Goal: Find specific page/section: Find specific page/section

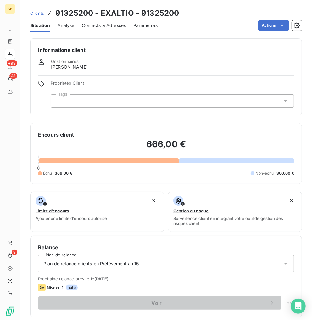
click at [40, 15] on span "Clients" at bounding box center [37, 13] width 14 height 5
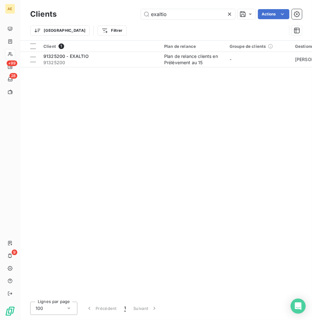
drag, startPoint x: 144, startPoint y: 16, endPoint x: 76, endPoint y: 19, distance: 67.4
click at [77, 18] on div "exaltio Actions" at bounding box center [183, 14] width 238 height 10
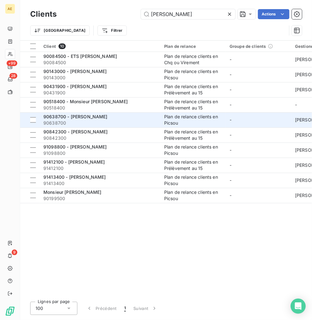
type input "[PERSON_NAME]"
click at [117, 121] on span "90638700" at bounding box center [99, 123] width 113 height 6
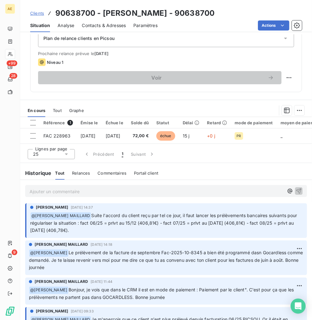
click at [42, 11] on span "Clients" at bounding box center [37, 13] width 14 height 5
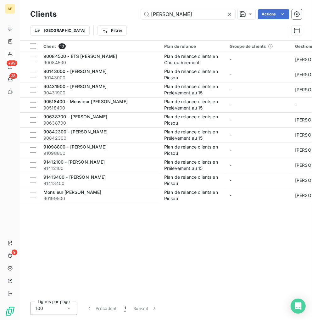
drag, startPoint x: 199, startPoint y: 17, endPoint x: 132, endPoint y: 11, distance: 67.6
click at [132, 11] on div "philippe Actions" at bounding box center [183, 14] width 238 height 10
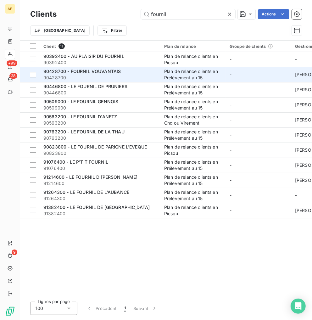
type input "fournil"
click at [124, 74] on div "90428700 - FOURNIL VOUVANTAIS" at bounding box center [99, 71] width 113 height 6
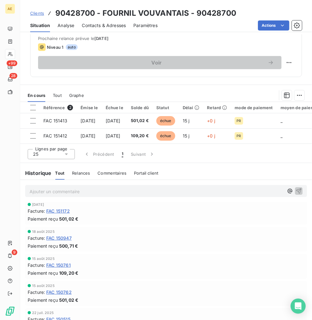
scroll to position [70, 0]
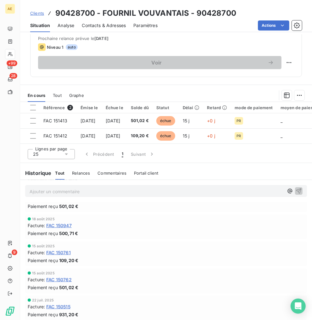
click at [54, 224] on span "FAC 150947" at bounding box center [58, 225] width 25 height 7
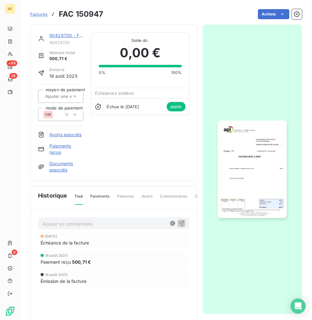
click at [236, 158] on img "button" at bounding box center [252, 168] width 69 height 97
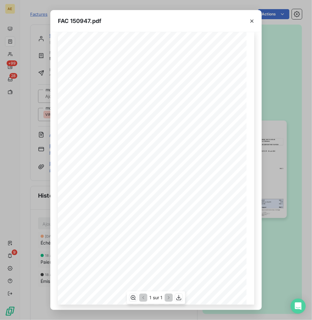
scroll to position [10, 0]
click at [178, 297] on icon "button" at bounding box center [179, 297] width 6 height 6
click at [304, 24] on div "FAC 150947.pdf FACTURE CLIENT n° 150947 SAS FOURNIL VOUVANTAIS 19 rue de la Lib…" at bounding box center [156, 160] width 312 height 320
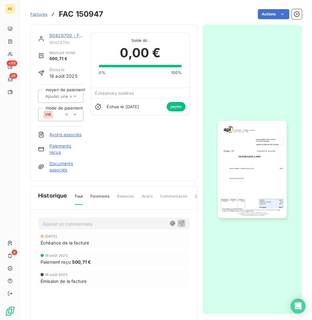
click at [44, 12] on span "Factures" at bounding box center [38, 14] width 17 height 5
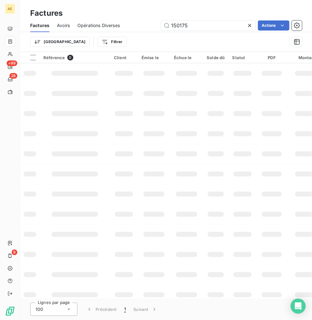
drag, startPoint x: 186, startPoint y: 25, endPoint x: 74, endPoint y: 31, distance: 113.0
click at [74, 31] on div "Factures Avoirs Opérations Diverses 150175 Actions" at bounding box center [166, 25] width 292 height 13
click at [249, 26] on icon at bounding box center [249, 25] width 6 height 6
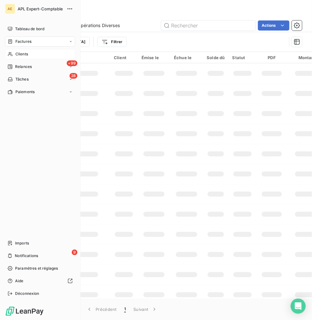
drag, startPoint x: 22, startPoint y: 53, endPoint x: 53, endPoint y: 49, distance: 30.8
click at [22, 53] on span "Clients" at bounding box center [21, 54] width 13 height 6
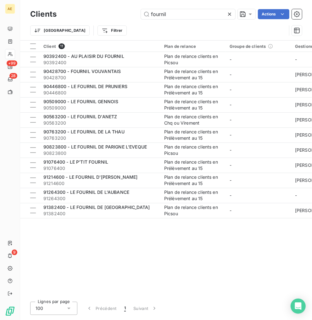
drag, startPoint x: 205, startPoint y: 17, endPoint x: 117, endPoint y: 15, distance: 88.0
click at [117, 15] on div "fournil Actions" at bounding box center [183, 14] width 238 height 10
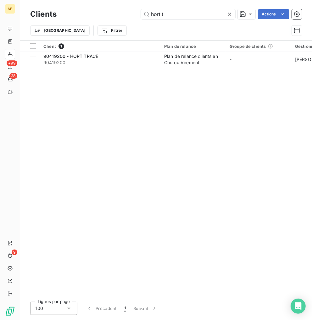
type input "hortit"
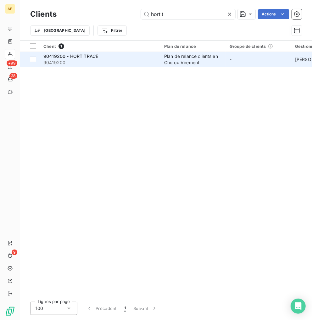
click at [114, 60] on span "90419200" at bounding box center [99, 62] width 113 height 6
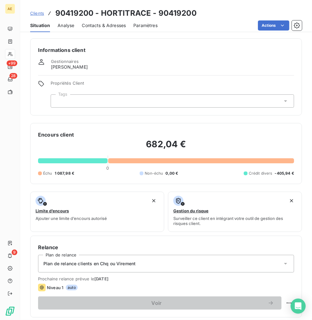
click at [228, 8] on div "Clients 90419200 - HORTITRACE - 90419200" at bounding box center [166, 13] width 292 height 11
click at [229, 8] on div "Clients 90419200 - HORTITRACE - 90419200" at bounding box center [166, 13] width 292 height 11
click at [41, 15] on span "Clients" at bounding box center [37, 13] width 14 height 5
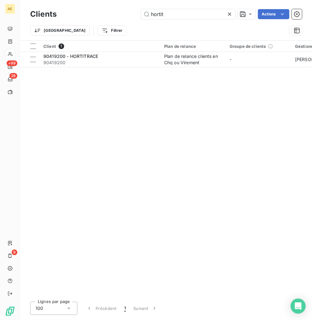
drag, startPoint x: 177, startPoint y: 15, endPoint x: 110, endPoint y: 14, distance: 67.0
click at [110, 14] on div "hortit Actions" at bounding box center [183, 14] width 238 height 10
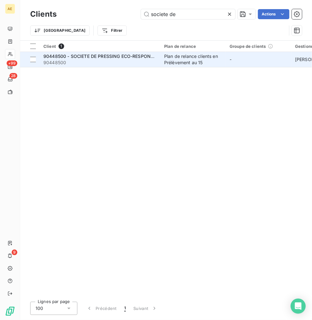
type input "societe de"
click at [112, 63] on span "90448500" at bounding box center [99, 62] width 113 height 6
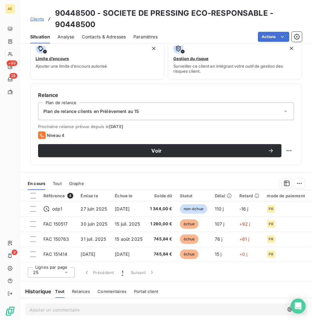
scroll to position [174, 0]
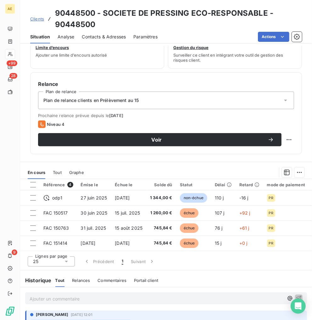
click at [106, 34] on span "Contacts & Adresses" at bounding box center [104, 37] width 44 height 6
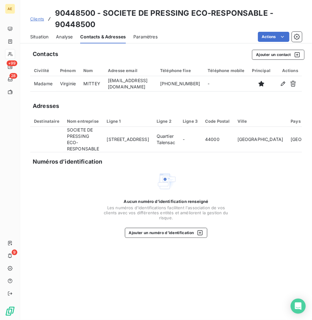
click at [36, 34] on span "Situation" at bounding box center [39, 37] width 18 height 6
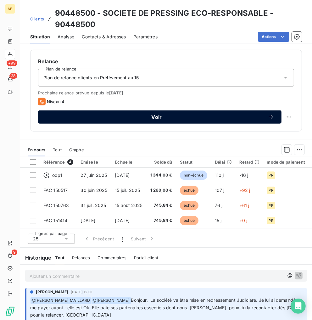
scroll to position [209, 0]
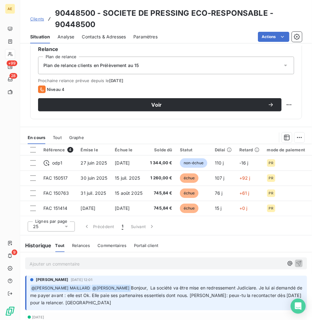
click at [35, 20] on span "Clients" at bounding box center [37, 18] width 14 height 5
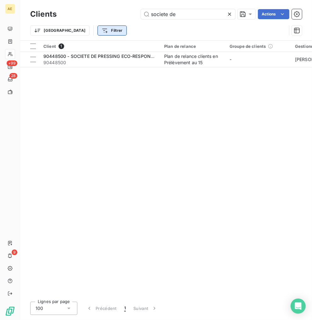
drag, startPoint x: 185, startPoint y: 17, endPoint x: 80, endPoint y: 28, distance: 105.6
click at [80, 28] on div "Clients societe de Actions Trier Filtrer" at bounding box center [166, 24] width 272 height 33
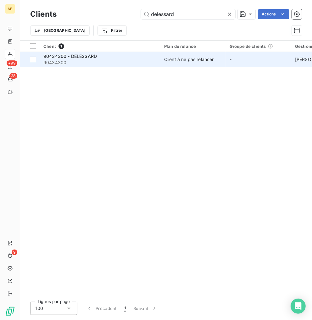
type input "delessard"
click at [115, 64] on span "90434300" at bounding box center [99, 62] width 113 height 6
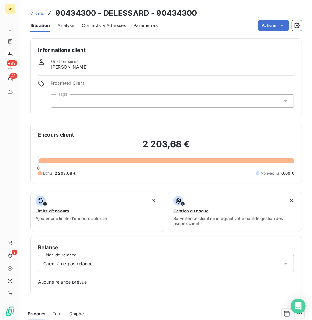
click at [134, 34] on html "AE +99 28 9 Clients 90434300 - DELESSARD - 90434300 Situation Analyse Contacts …" at bounding box center [156, 160] width 312 height 320
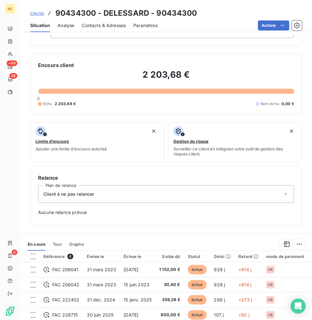
scroll to position [70, 0]
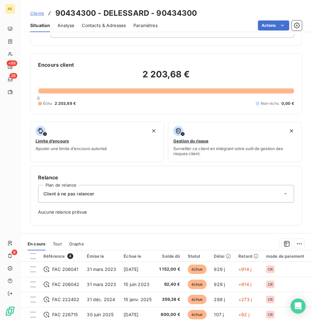
click at [276, 192] on div "Client à ne pas relancer" at bounding box center [166, 194] width 256 height 18
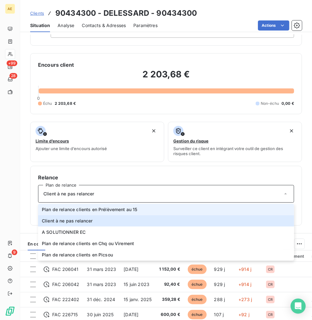
click at [96, 211] on span "Plan de relance clients en Prélèvement au 15" at bounding box center [90, 209] width 96 height 6
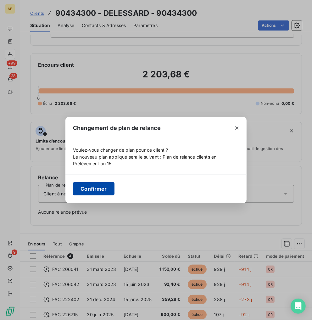
click at [102, 186] on button "Confirmer" at bounding box center [93, 188] width 41 height 13
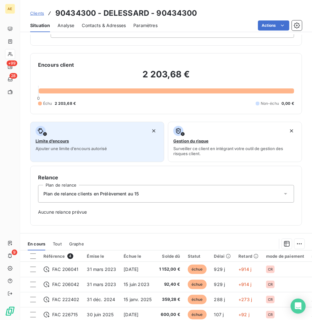
scroll to position [174, 0]
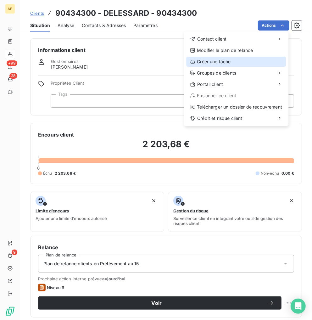
click at [246, 60] on div "Créer une tâche" at bounding box center [236, 62] width 100 height 10
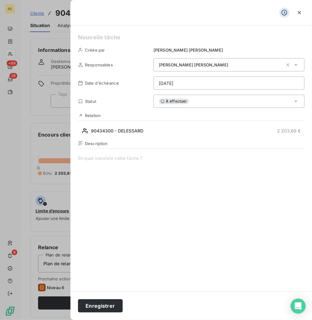
click at [186, 86] on html "AE +99 28 9 Clients 90434300 - DELESSARD - 90434300 Situation Analyse Contacts …" at bounding box center [156, 160] width 312 height 320
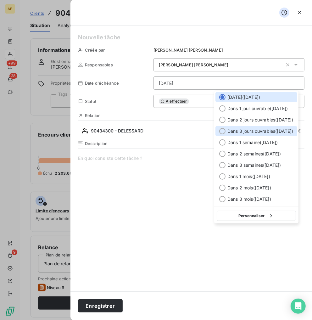
click at [236, 132] on span "Dans 3 jours ouvrables ( [DATE] )" at bounding box center [260, 131] width 66 height 6
type input "[DATE]"
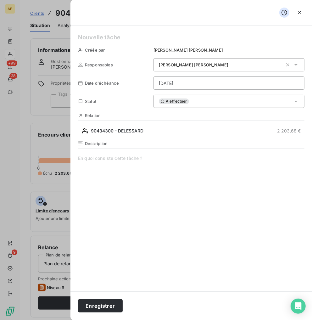
click at [108, 156] on span at bounding box center [191, 215] width 226 height 121
click at [106, 308] on button "Enregistrer" at bounding box center [100, 305] width 45 height 13
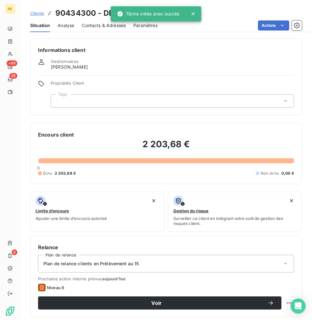
click at [215, 18] on div "Clients 90434300 - DELESSARD - 90434300" at bounding box center [166, 13] width 292 height 11
click at [39, 14] on span "Clients" at bounding box center [37, 13] width 14 height 5
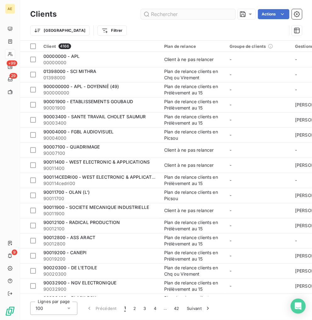
click at [184, 15] on input "text" at bounding box center [188, 14] width 94 height 10
click at [191, 18] on input "text" at bounding box center [188, 14] width 94 height 10
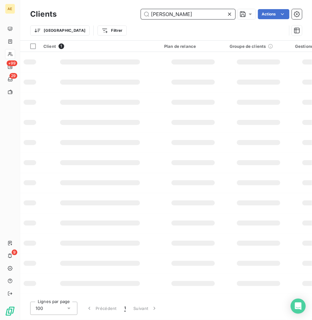
type input "[PERSON_NAME]"
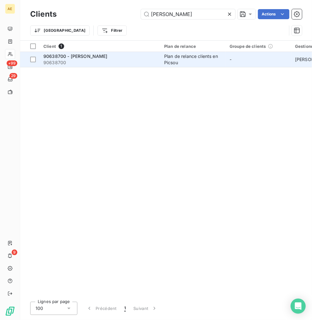
click at [108, 57] on span "90638700 - [PERSON_NAME]" at bounding box center [75, 55] width 64 height 5
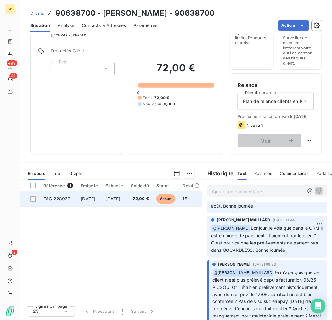
scroll to position [155, 0]
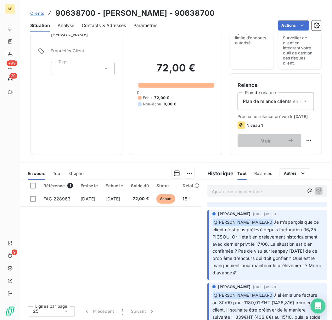
click at [42, 14] on span "Clients" at bounding box center [37, 13] width 14 height 5
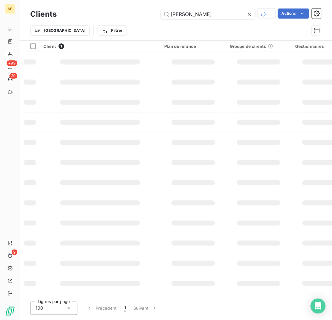
drag, startPoint x: 234, startPoint y: 16, endPoint x: 114, endPoint y: 10, distance: 119.6
click at [114, 10] on div "[PERSON_NAME]" at bounding box center [192, 13] width 257 height 11
click at [253, 21] on div "Trier Filtrer" at bounding box center [175, 30] width 291 height 19
click at [122, 18] on div "[PERSON_NAME]" at bounding box center [192, 13] width 257 height 11
click at [224, 18] on input "[PERSON_NAME]" at bounding box center [208, 14] width 94 height 10
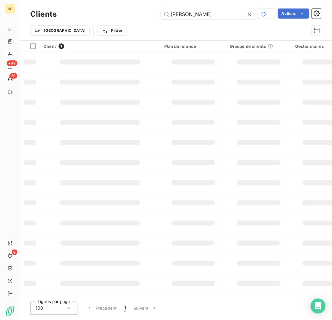
click at [123, 19] on div "[PERSON_NAME]" at bounding box center [192, 13] width 257 height 11
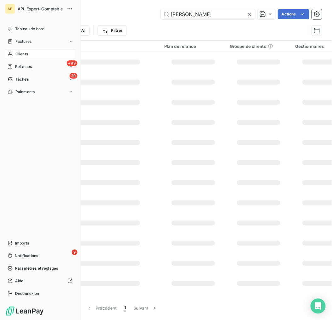
click at [11, 53] on icon at bounding box center [10, 54] width 5 height 5
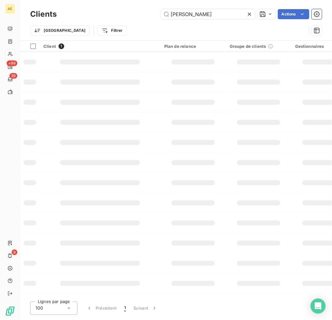
click at [246, 12] on icon at bounding box center [249, 14] width 6 height 6
click at [231, 15] on input "text" at bounding box center [208, 14] width 94 height 10
click at [188, 12] on input "philippemicka" at bounding box center [208, 14] width 94 height 10
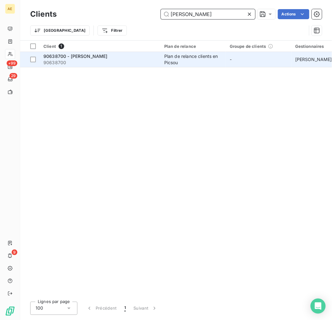
type input "[PERSON_NAME]"
click at [132, 60] on span "90638700" at bounding box center [99, 62] width 113 height 6
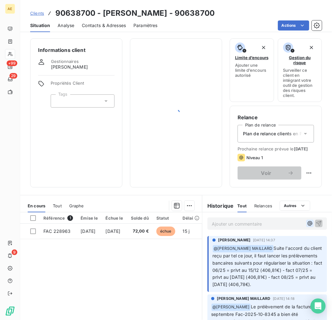
click at [307, 226] on icon "button" at bounding box center [310, 223] width 6 height 6
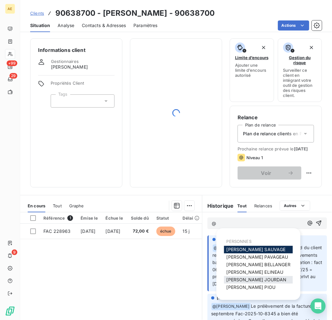
click at [249, 279] on span "[PERSON_NAME]" at bounding box center [256, 279] width 60 height 5
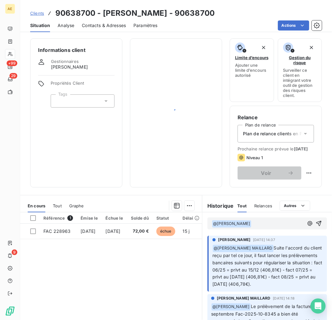
click at [256, 227] on p "﻿ @ [PERSON_NAME] ﻿ ﻿" at bounding box center [258, 224] width 92 height 8
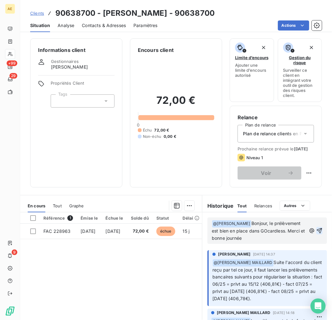
click at [312, 234] on icon "button" at bounding box center [319, 230] width 6 height 6
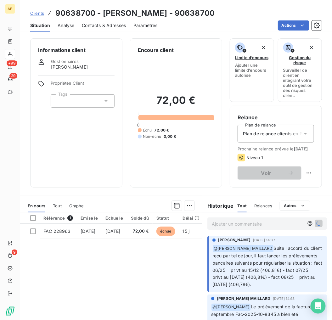
click at [39, 14] on span "Clients" at bounding box center [37, 13] width 14 height 5
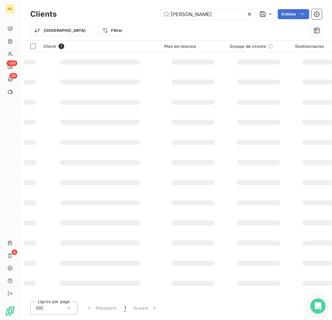
drag, startPoint x: 212, startPoint y: 13, endPoint x: 106, endPoint y: 11, distance: 105.6
click at [107, 11] on div "[PERSON_NAME] Actions" at bounding box center [192, 14] width 257 height 10
drag, startPoint x: 203, startPoint y: 14, endPoint x: 115, endPoint y: 10, distance: 87.8
click at [115, 10] on div "societe de Actions" at bounding box center [192, 14] width 257 height 10
type input "SOCIETE DE PRESSING"
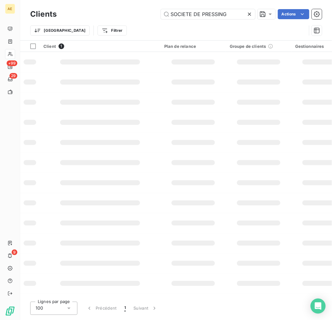
click at [122, 83] on div at bounding box center [100, 82] width 80 height 5
click at [110, 18] on div "SOCIETE DE PRESSING Actions" at bounding box center [192, 14] width 257 height 10
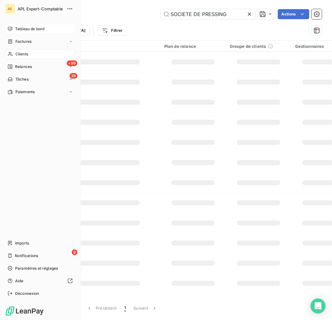
click at [24, 30] on span "Tableau de bord" at bounding box center [29, 29] width 29 height 6
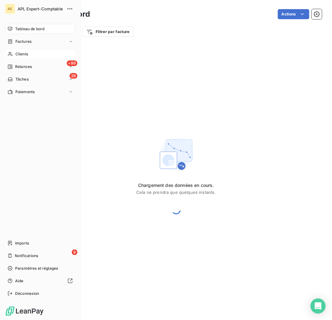
click at [24, 52] on span "Clients" at bounding box center [21, 54] width 13 height 6
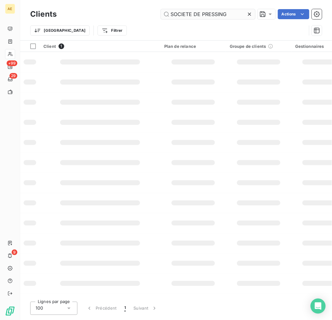
click at [231, 17] on input "SOCIETE DE PRESSING" at bounding box center [208, 14] width 94 height 10
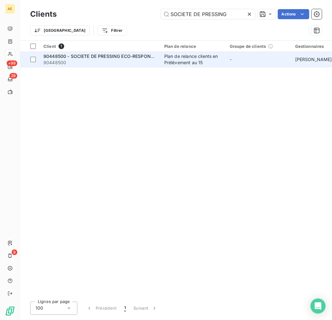
click at [134, 60] on span "90448500" at bounding box center [99, 62] width 113 height 6
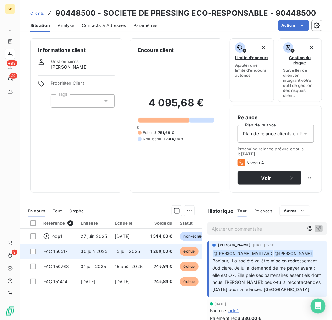
click at [97, 252] on span "30 juin 2025" at bounding box center [94, 250] width 27 height 5
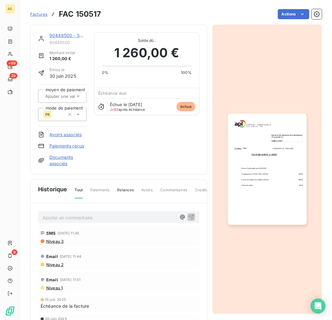
click at [230, 133] on img "button" at bounding box center [267, 169] width 79 height 112
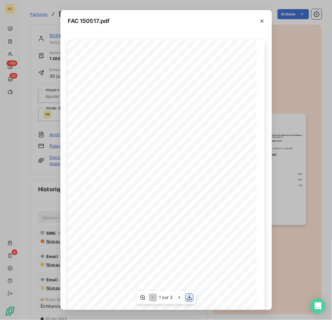
click at [189, 300] on icon "button" at bounding box center [189, 297] width 6 height 6
click at [312, 25] on div "FAC 150517.pdf FACTURE CLIENT n° 150517 SOCIETE DE PRESSING ECO-RESPONSABLE [ST…" at bounding box center [166, 160] width 332 height 320
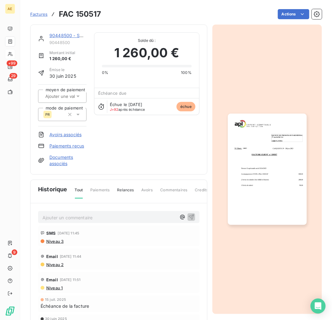
click at [60, 32] on div "90448500 - SOCIETE DE PRESSING ECO-RESPONSABLE" at bounding box center [67, 35] width 37 height 6
click at [60, 34] on link "90448500 - SOCIETE DE PRESSING ECO-RESPONSABLE" at bounding box center [109, 35] width 121 height 5
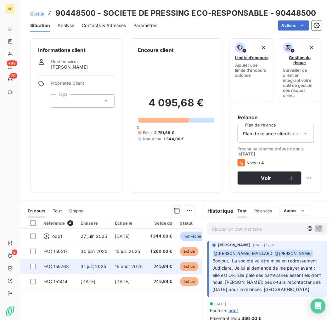
click at [92, 269] on td "31 juil. 2025" at bounding box center [94, 266] width 34 height 15
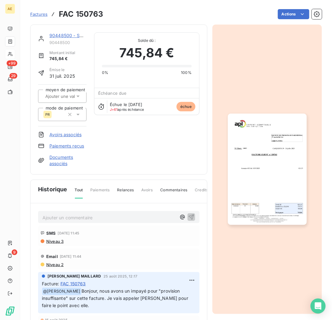
click at [268, 126] on img "button" at bounding box center [267, 169] width 79 height 112
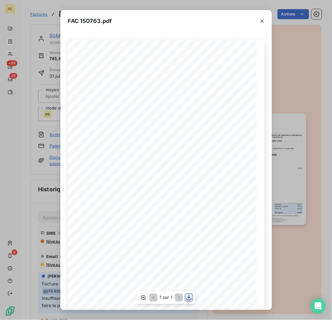
click at [187, 299] on icon "button" at bounding box center [188, 297] width 6 height 6
click at [312, 75] on div "FAC 150763.pdf FACTURE CLIENT n° 150763 SOCIETE DE PRESSING ECO-RESPONSABLE [ST…" at bounding box center [166, 160] width 332 height 320
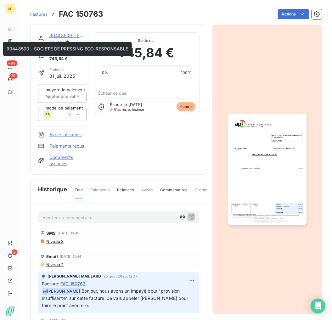
click at [54, 36] on link "90448500 - SOCIETE DE PRESSING ECO-RESPONSABLE" at bounding box center [109, 35] width 121 height 5
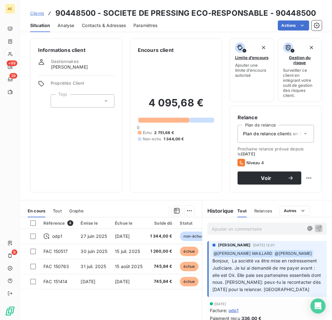
click at [57, 211] on span "Tout" at bounding box center [57, 210] width 9 height 5
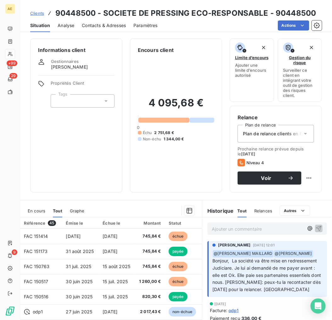
click at [39, 213] on span "En cours" at bounding box center [37, 210] width 18 height 5
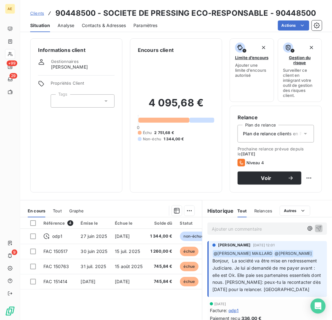
click at [37, 14] on span "Clients" at bounding box center [37, 13] width 14 height 5
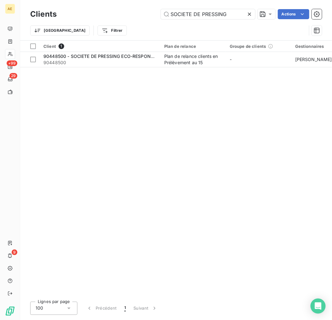
click at [248, 14] on icon at bounding box center [249, 14] width 6 height 6
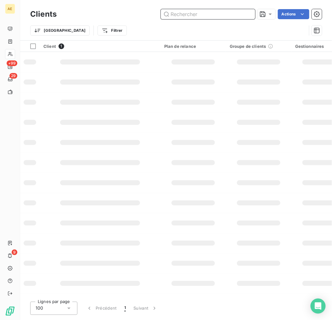
click at [234, 14] on input "text" at bounding box center [208, 14] width 94 height 10
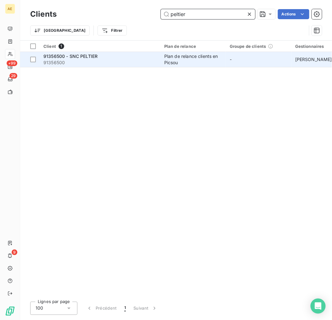
type input "peltier"
click at [103, 58] on div "91356500 - SNC PELTIER" at bounding box center [99, 56] width 113 height 6
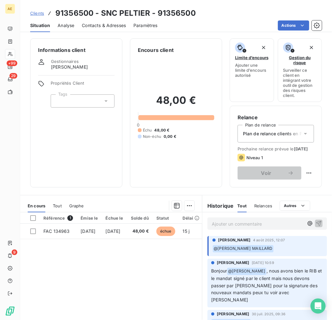
click at [38, 12] on span "Clients" at bounding box center [37, 13] width 14 height 5
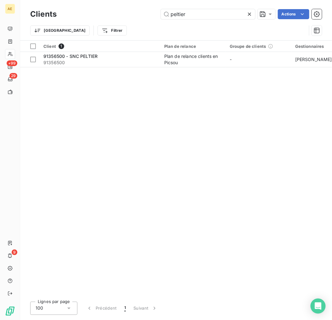
drag, startPoint x: 215, startPoint y: 14, endPoint x: 49, endPoint y: 14, distance: 166.3
click at [49, 14] on div "Clients peltier Actions" at bounding box center [175, 14] width 291 height 13
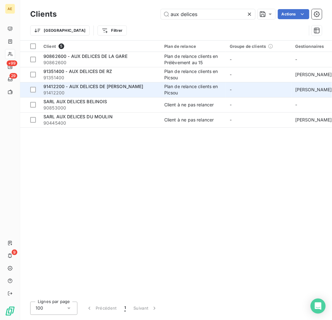
type input "aux delices"
click at [130, 83] on div "91412200 - AUX DELICES DE [PERSON_NAME]" at bounding box center [99, 86] width 113 height 6
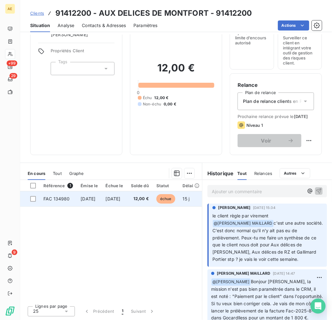
click at [119, 204] on td "[DATE]" at bounding box center [114, 198] width 25 height 15
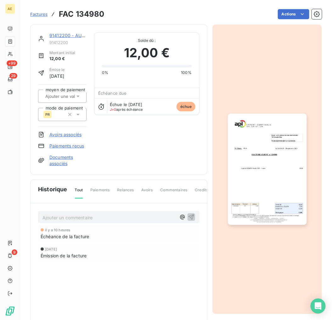
click at [258, 159] on img "button" at bounding box center [267, 169] width 79 height 112
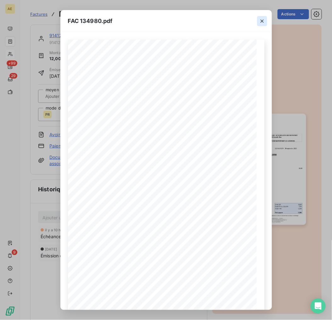
click at [264, 25] on button "button" at bounding box center [262, 21] width 10 height 10
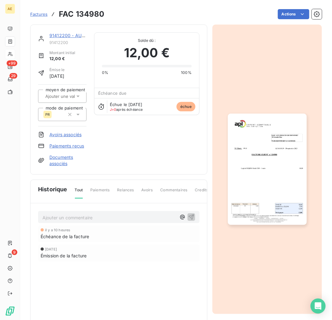
click at [79, 37] on link "91412200 - AUX DELICES DE [PERSON_NAME]" at bounding box center [99, 35] width 100 height 5
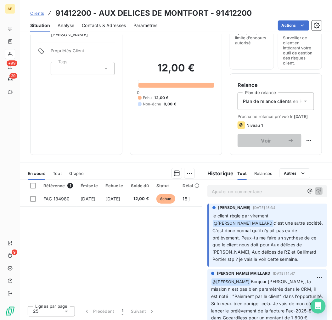
click at [38, 14] on span "Clients" at bounding box center [37, 13] width 14 height 5
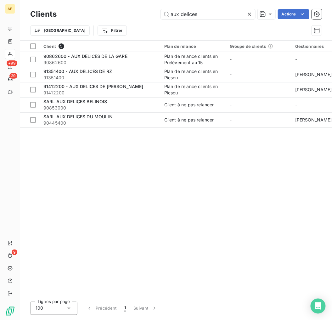
drag, startPoint x: 226, startPoint y: 15, endPoint x: 91, endPoint y: 16, distance: 134.9
click at [91, 16] on div "aux delices Actions" at bounding box center [192, 14] width 257 height 10
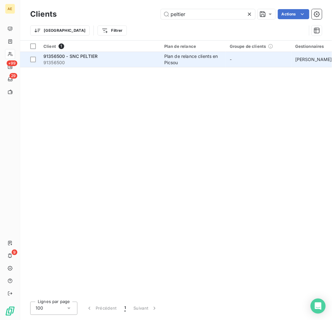
type input "peltier"
click at [95, 58] on span "91356500 - SNC PELTIER" at bounding box center [70, 55] width 54 height 5
